Goal: Transaction & Acquisition: Subscribe to service/newsletter

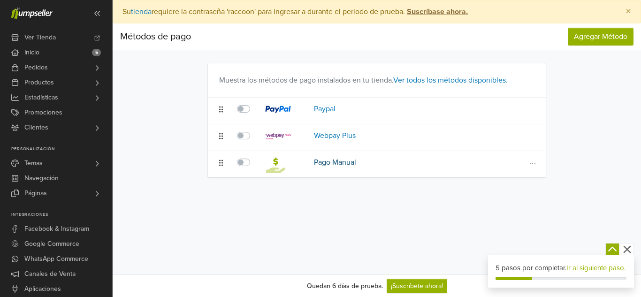
click at [331, 159] on link "Pago Manual" at bounding box center [335, 162] width 42 height 9
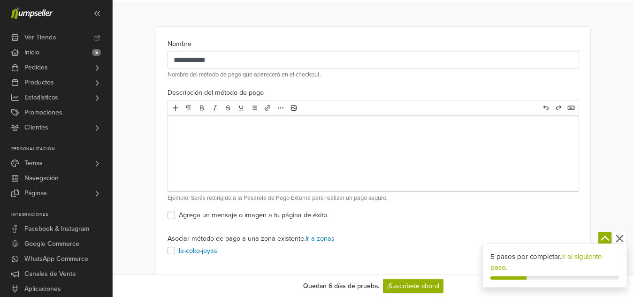
scroll to position [65, 0]
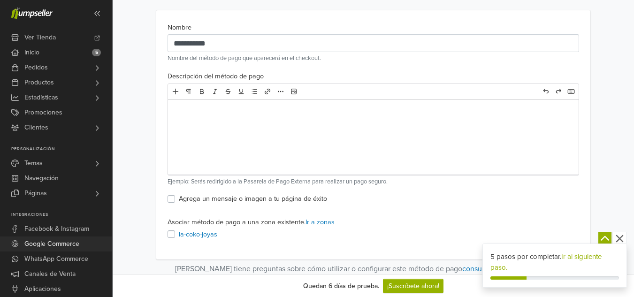
click at [54, 248] on span "Google Commerce" at bounding box center [51, 244] width 55 height 15
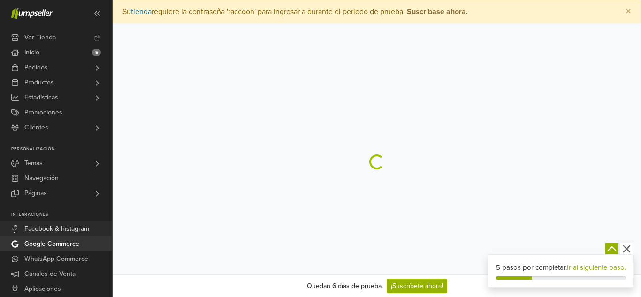
click at [66, 230] on span "Facebook & Instagram" at bounding box center [56, 229] width 65 height 15
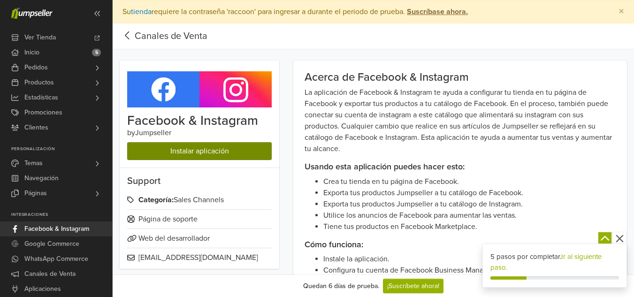
click at [206, 154] on link "Instalar aplicación" at bounding box center [199, 151] width 145 height 18
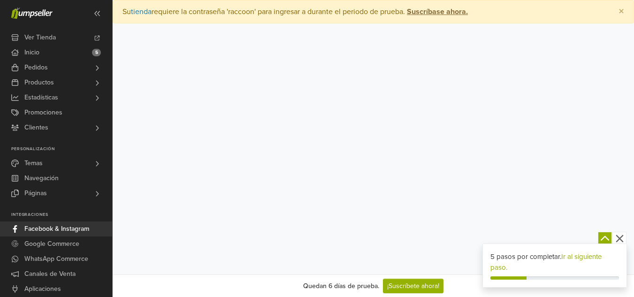
click at [78, 229] on span "Facebook & Instagram" at bounding box center [56, 229] width 65 height 15
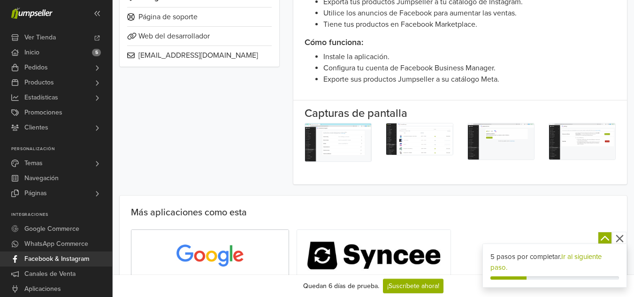
scroll to position [302, 0]
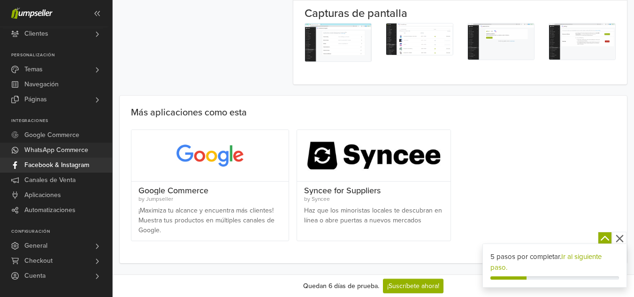
click at [70, 148] on span "WhatsApp Commerce" at bounding box center [56, 150] width 64 height 15
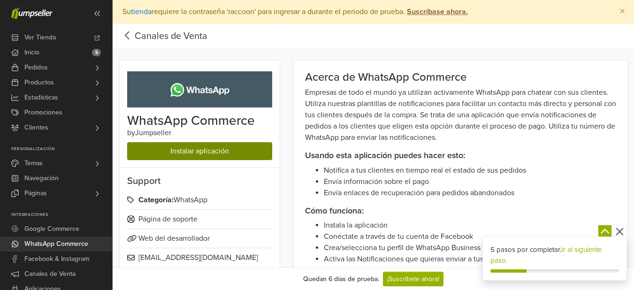
click at [226, 149] on link "Instalar aplicación" at bounding box center [199, 151] width 145 height 18
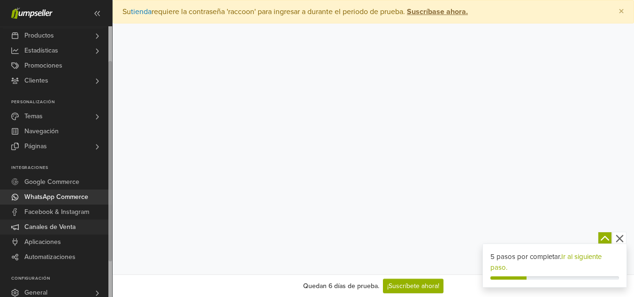
click at [59, 226] on span "Canales de Venta" at bounding box center [49, 227] width 51 height 15
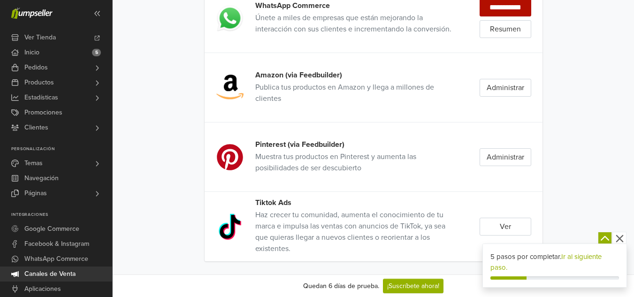
scroll to position [283, 0]
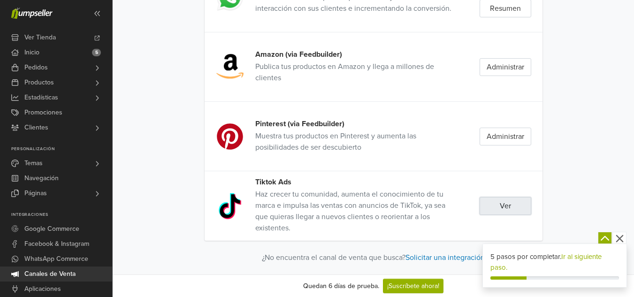
click at [514, 210] on link "Ver" at bounding box center [506, 206] width 52 height 18
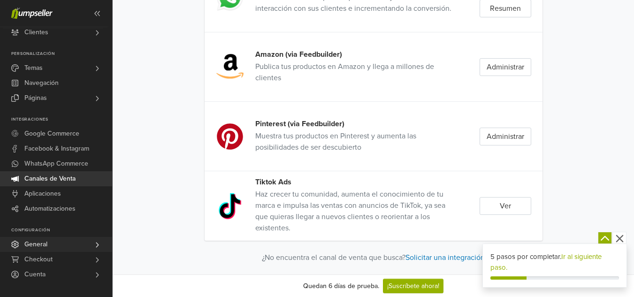
click at [52, 244] on link "General" at bounding box center [56, 244] width 112 height 15
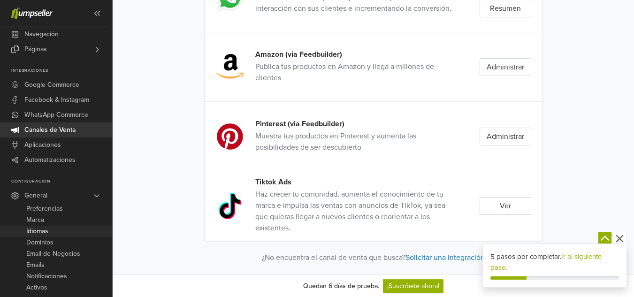
click at [42, 231] on span "Idiomas" at bounding box center [37, 231] width 22 height 11
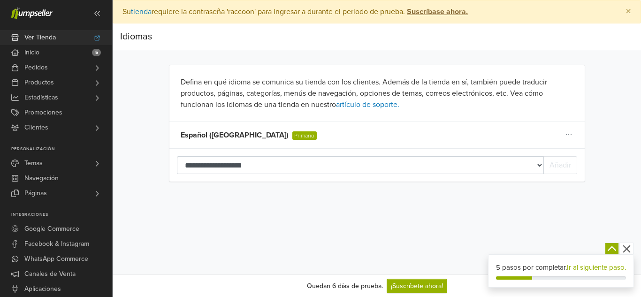
click at [38, 40] on span "Ver Tienda" at bounding box center [39, 37] width 31 height 15
click at [36, 83] on span "Productos" at bounding box center [39, 82] width 30 height 15
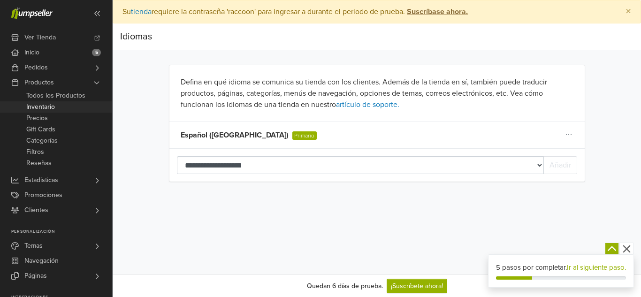
click at [45, 107] on span "Inventario" at bounding box center [40, 106] width 29 height 11
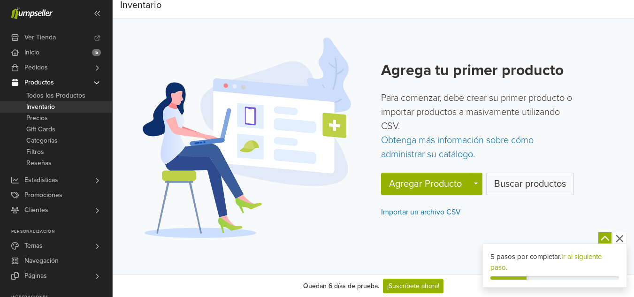
scroll to position [46, 0]
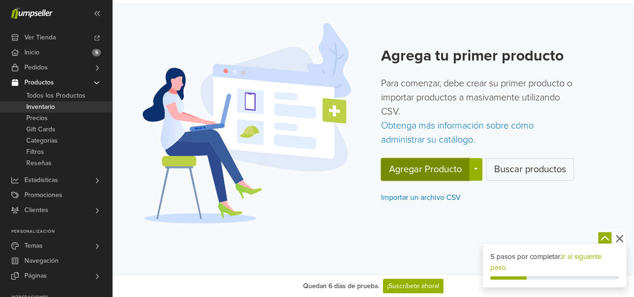
click at [469, 171] on button "Agregar Producto" at bounding box center [425, 169] width 89 height 23
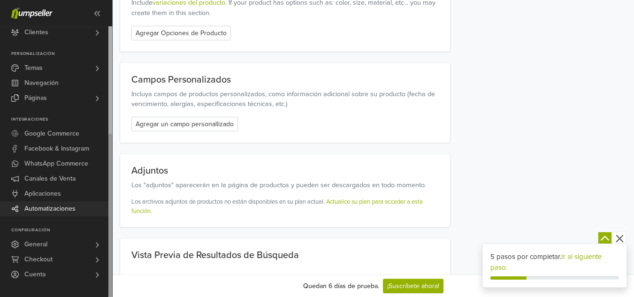
scroll to position [1175, 0]
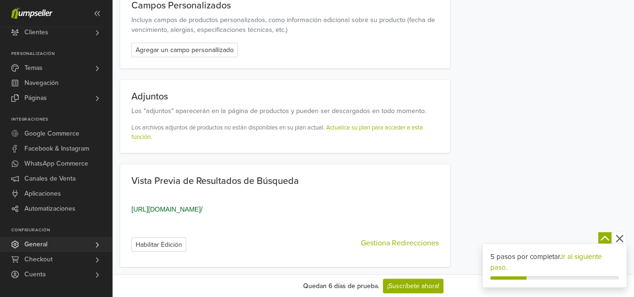
click at [92, 246] on link "General" at bounding box center [56, 244] width 112 height 15
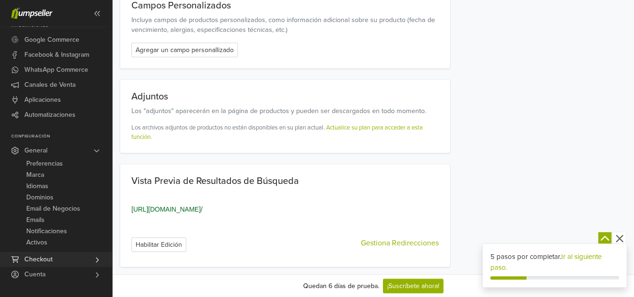
click at [92, 260] on link "Checkout" at bounding box center [56, 259] width 112 height 15
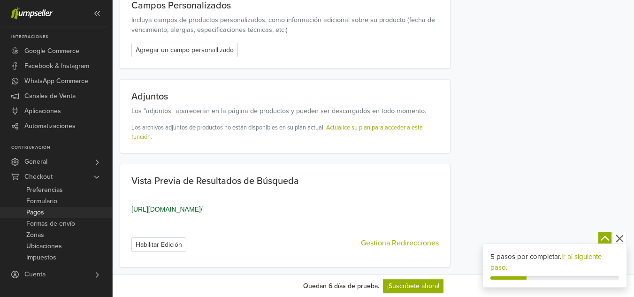
click at [45, 214] on link "Pagos" at bounding box center [56, 212] width 112 height 11
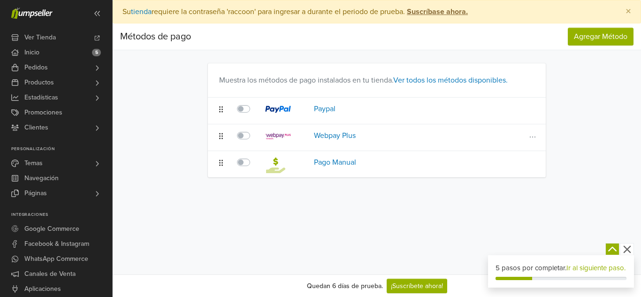
click at [221, 136] on icon at bounding box center [221, 136] width 4 height 8
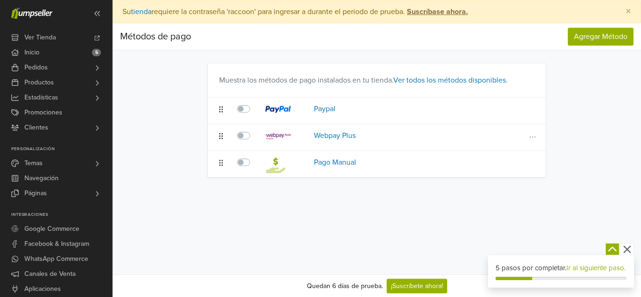
click at [221, 136] on icon at bounding box center [221, 136] width 4 height 8
click at [222, 164] on icon at bounding box center [221, 163] width 4 height 8
click at [333, 133] on link "Webpay Plus" at bounding box center [335, 135] width 42 height 9
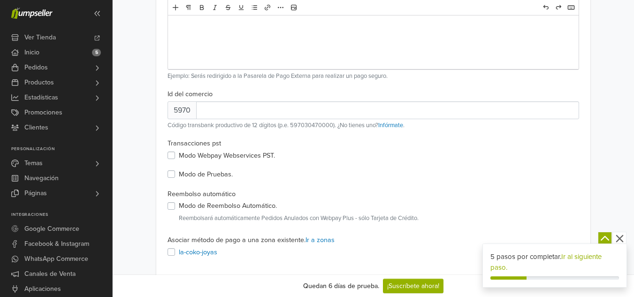
scroll to position [188, 0]
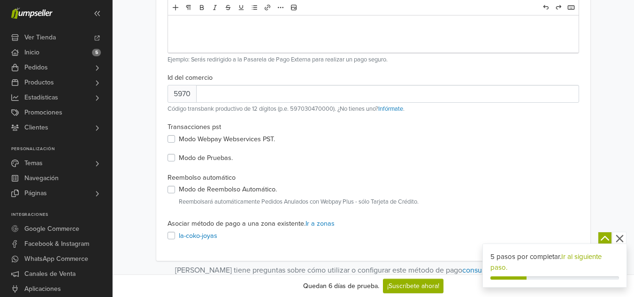
click at [215, 160] on label "Modo de Pruebas." at bounding box center [206, 158] width 54 height 10
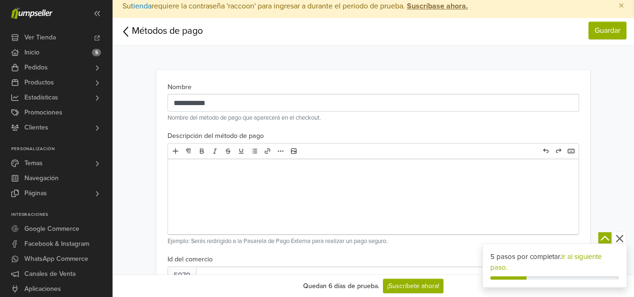
scroll to position [0, 0]
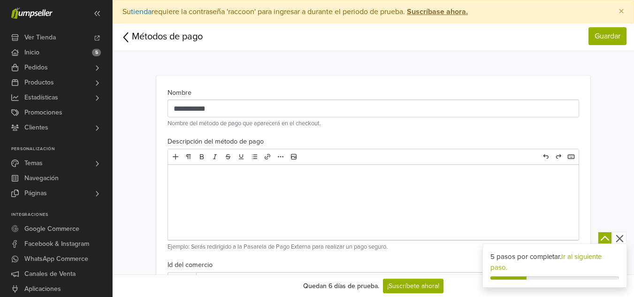
click at [460, 10] on strong "Suscríbase ahora." at bounding box center [437, 11] width 61 height 9
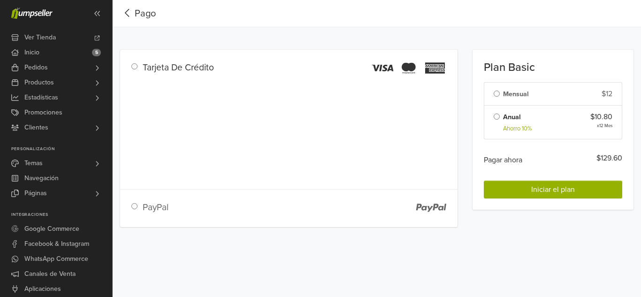
click at [154, 201] on div "PayPal" at bounding box center [215, 212] width 159 height 23
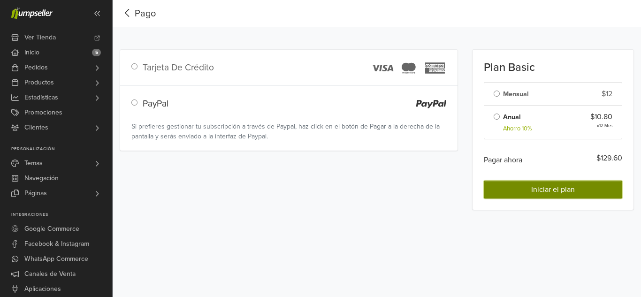
click at [542, 191] on span "Iniciar el plan" at bounding box center [553, 189] width 44 height 9
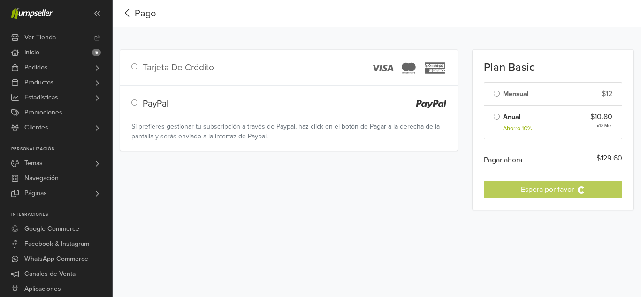
drag, startPoint x: 501, startPoint y: 96, endPoint x: 496, endPoint y: 94, distance: 4.9
click at [500, 96] on div "Plan Basic Cambiar el Plan Mensual $12 Anual Ahorro 10% $10.80 x 12 Mes Pagar a…" at bounding box center [553, 129] width 176 height 183
click at [496, 94] on div "Plan Basic Cambiar el Plan Mensual $12 Anual Ahorro 10% $10.80 x 12 Mes Pagar a…" at bounding box center [553, 129] width 176 height 183
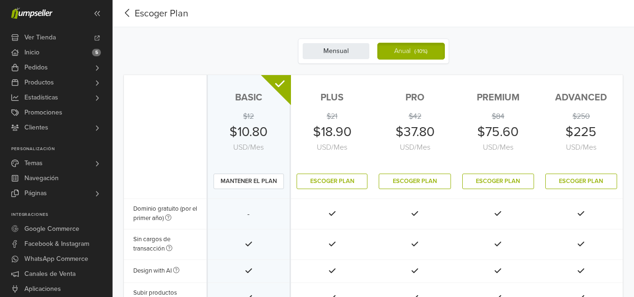
click at [332, 47] on label "Mensual" at bounding box center [336, 51] width 68 height 17
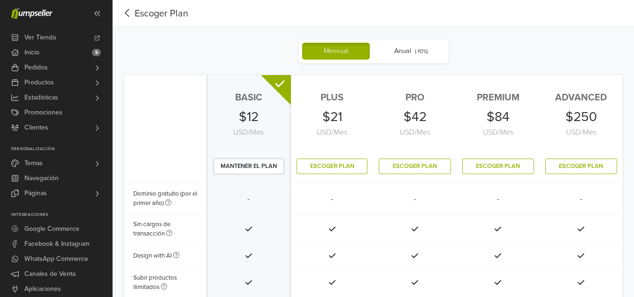
click at [247, 164] on button "mantener el plan" at bounding box center [249, 166] width 70 height 15
